Goal: Task Accomplishment & Management: Manage account settings

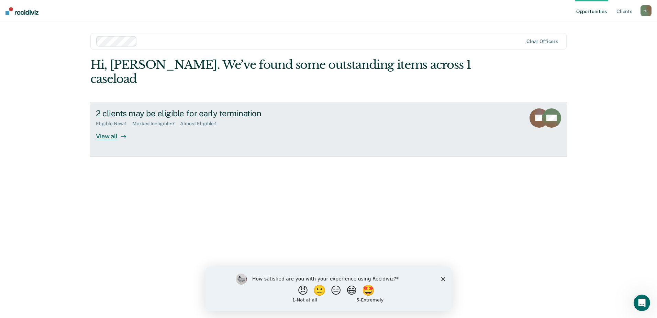
click at [105, 127] on div "View all" at bounding box center [115, 133] width 39 height 13
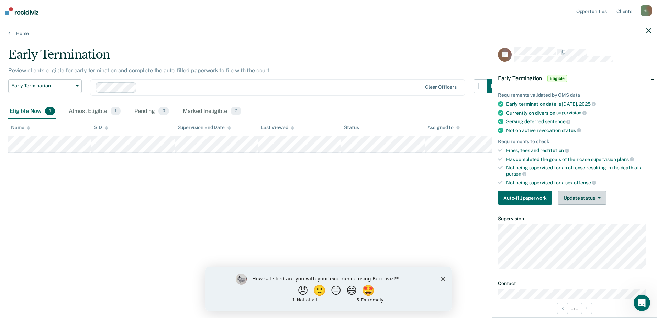
click at [577, 196] on button "Update status" at bounding box center [582, 198] width 48 height 14
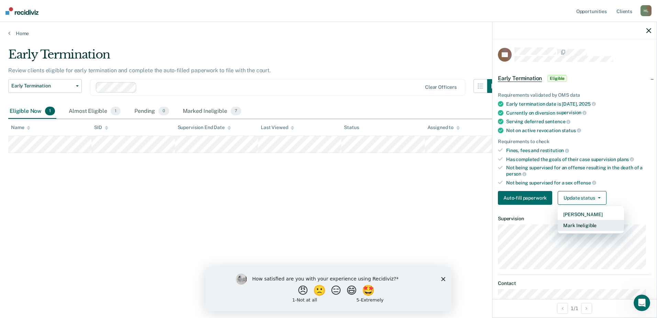
click at [584, 221] on button "Mark Ineligible" at bounding box center [591, 225] width 66 height 11
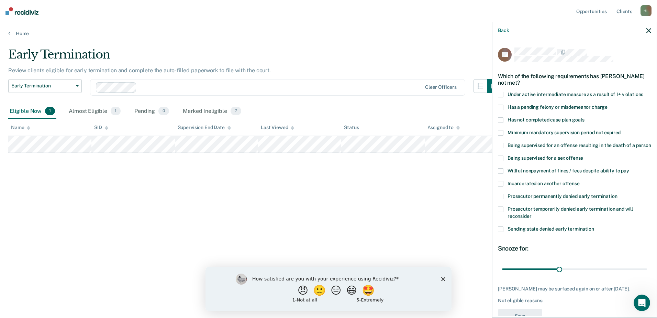
click at [500, 119] on span at bounding box center [501, 120] width 6 height 6
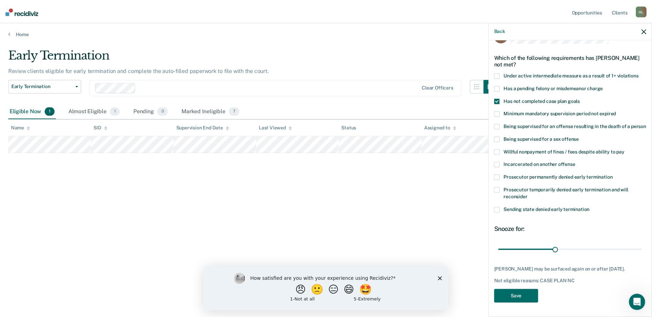
scroll to position [31, 0]
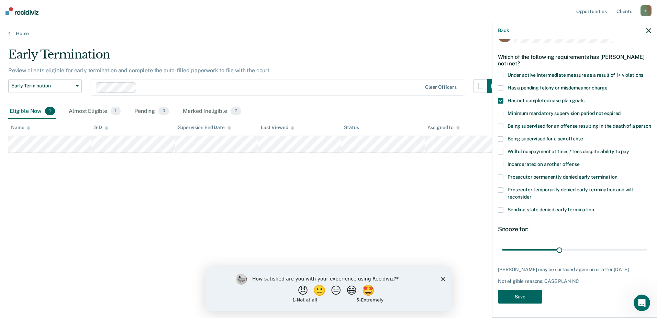
click at [532, 294] on button "Save" at bounding box center [520, 296] width 44 height 14
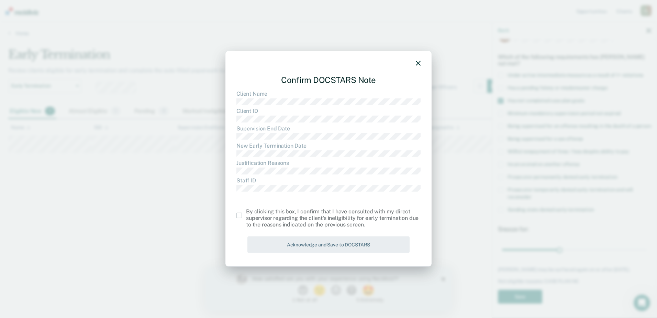
click at [239, 215] on span at bounding box center [240, 215] width 6 height 6
click at [246, 212] on input "checkbox" at bounding box center [246, 212] width 0 height 0
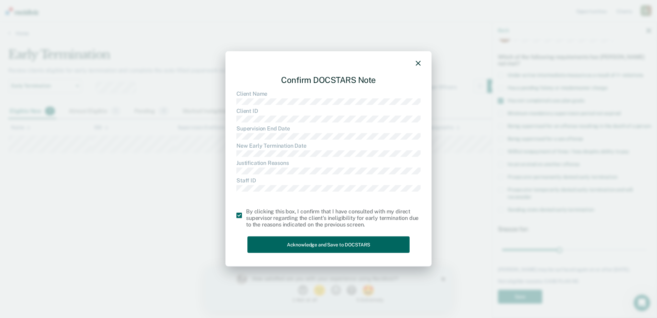
click at [279, 237] on button "Acknowledge and Save to DOCSTARS" at bounding box center [329, 244] width 162 height 17
